Goal: Transaction & Acquisition: Purchase product/service

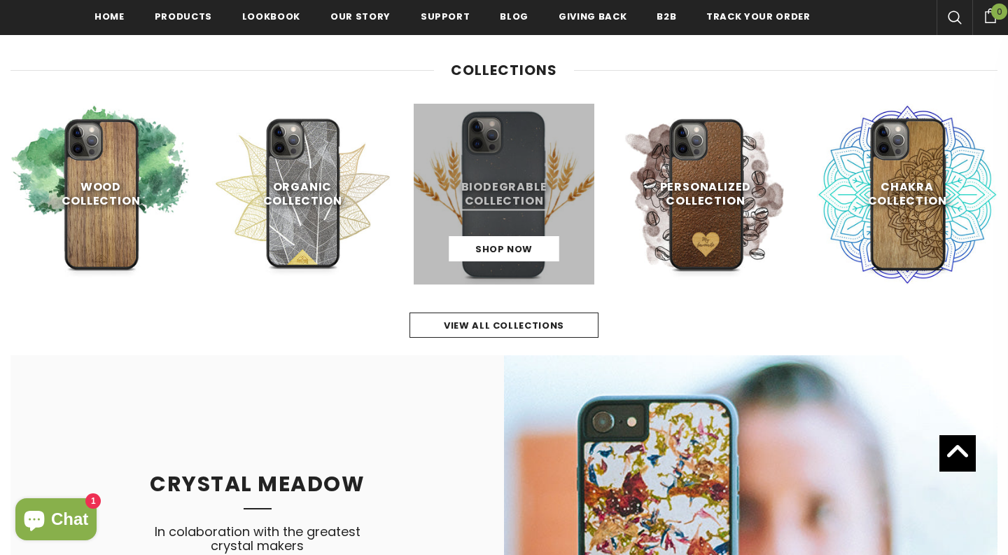
scroll to position [583, 0]
click at [515, 226] on link at bounding box center [504, 193] width 181 height 181
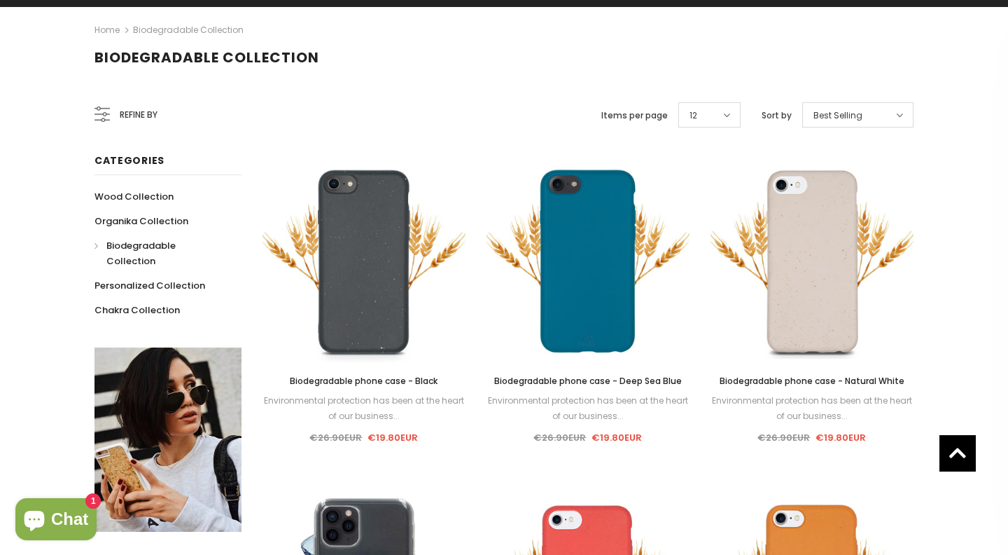
scroll to position [140, 0]
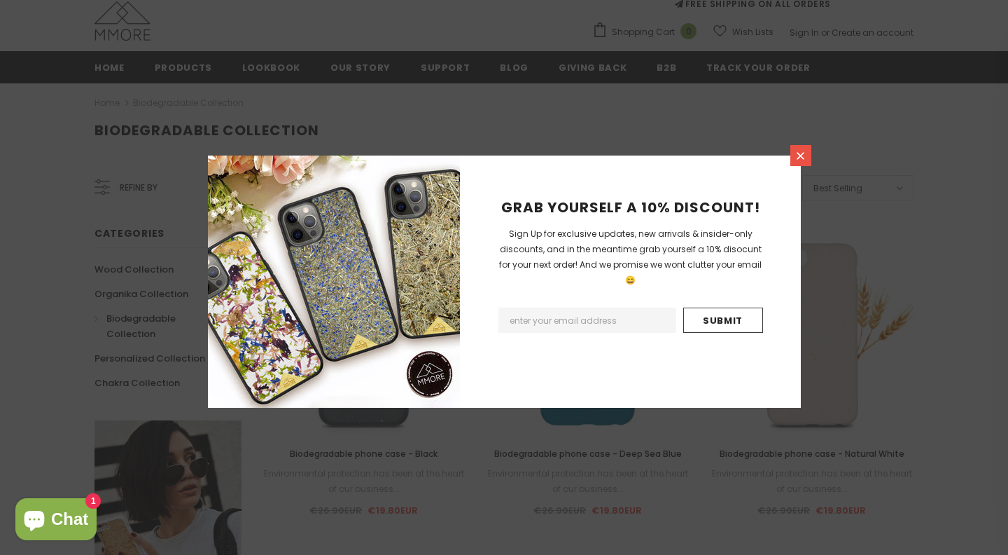
click at [803, 157] on icon at bounding box center [801, 156] width 8 height 8
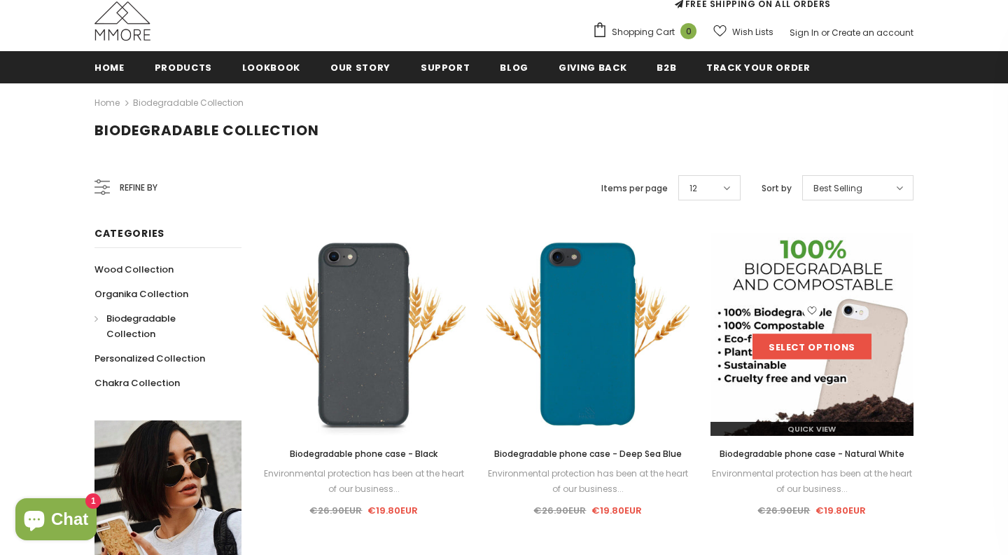
click at [812, 347] on link "Select options" at bounding box center [812, 346] width 119 height 25
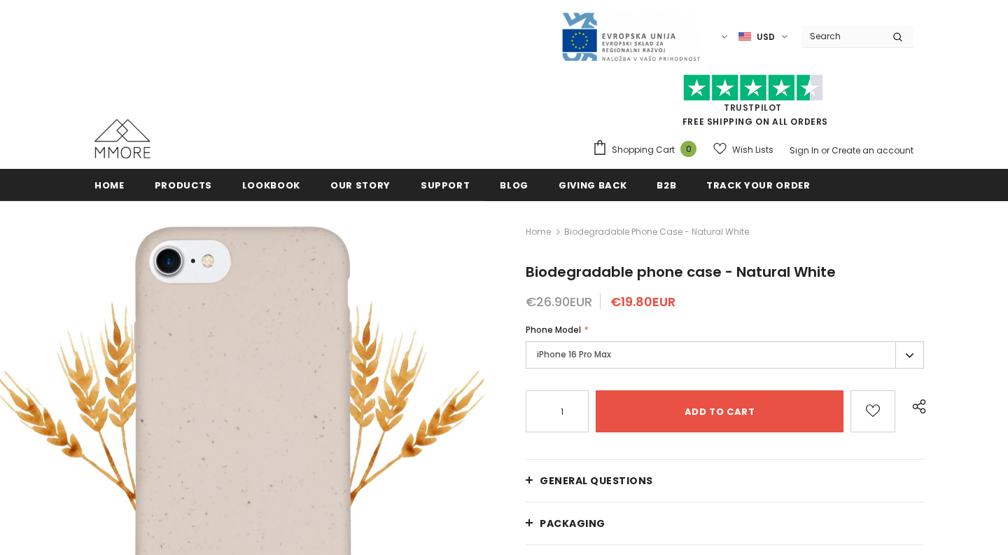
click at [625, 351] on label "iPhone 16 Pro Max" at bounding box center [725, 354] width 398 height 27
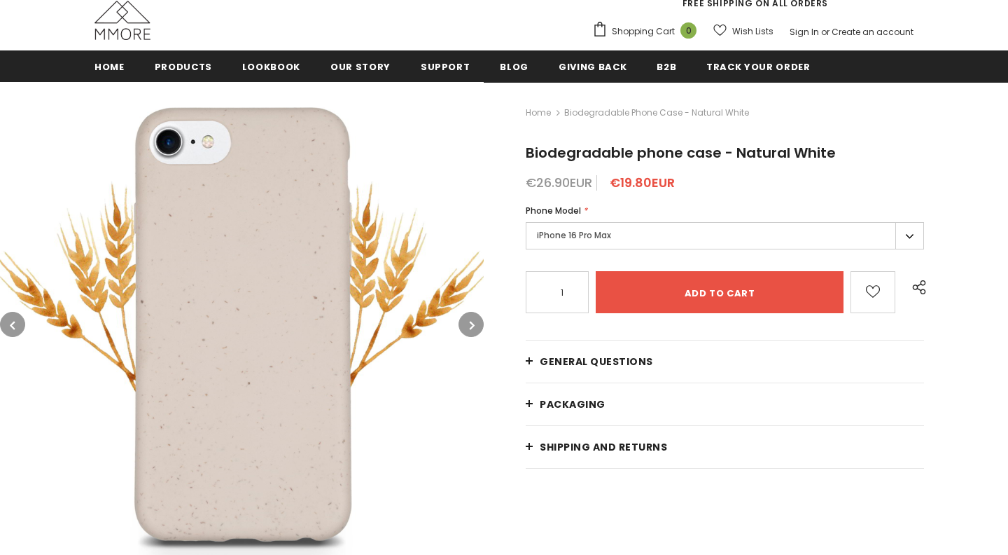
click at [911, 235] on label "iPhone 16 Pro Max" at bounding box center [725, 235] width 398 height 27
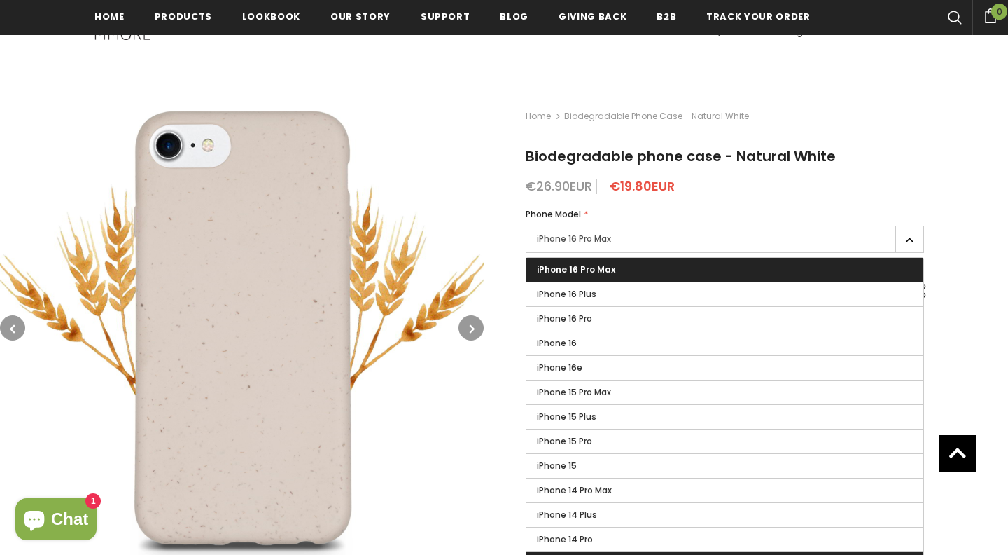
scroll to position [268, 0]
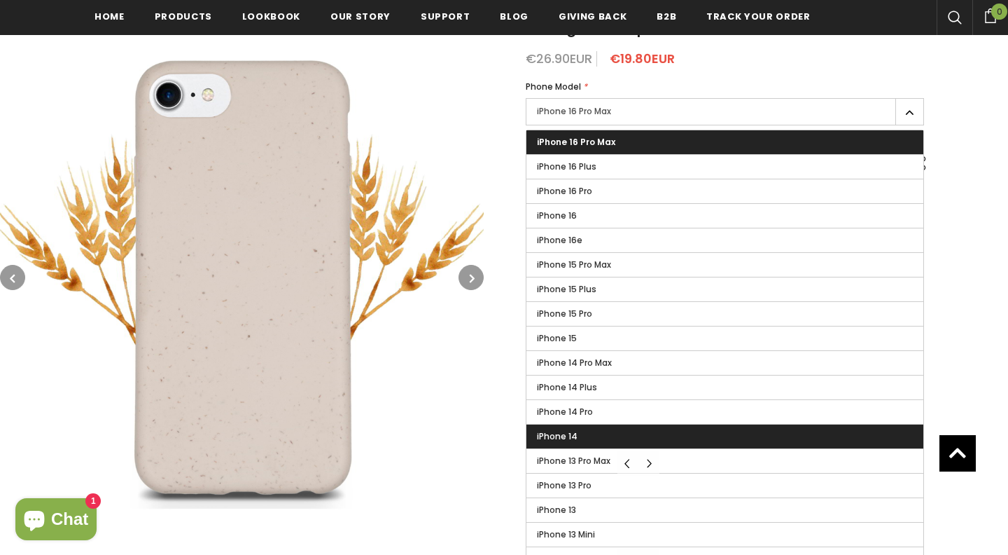
click at [799, 434] on label "iPhone 14" at bounding box center [725, 436] width 397 height 24
click at [0, 0] on input "iPhone 14" at bounding box center [0, 0] width 0 height 0
